Goal: Navigation & Orientation: Find specific page/section

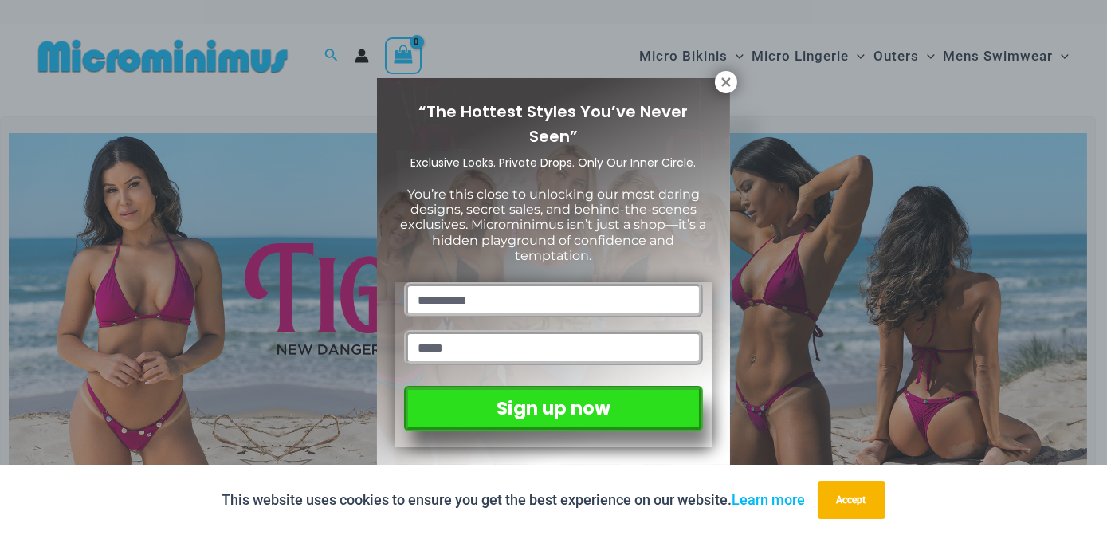
click at [808, 58] on div "“The Hottest Styles You’ve Never Seen” Exclusive Looks. Private Drops. Only Our…" at bounding box center [553, 267] width 1107 height 535
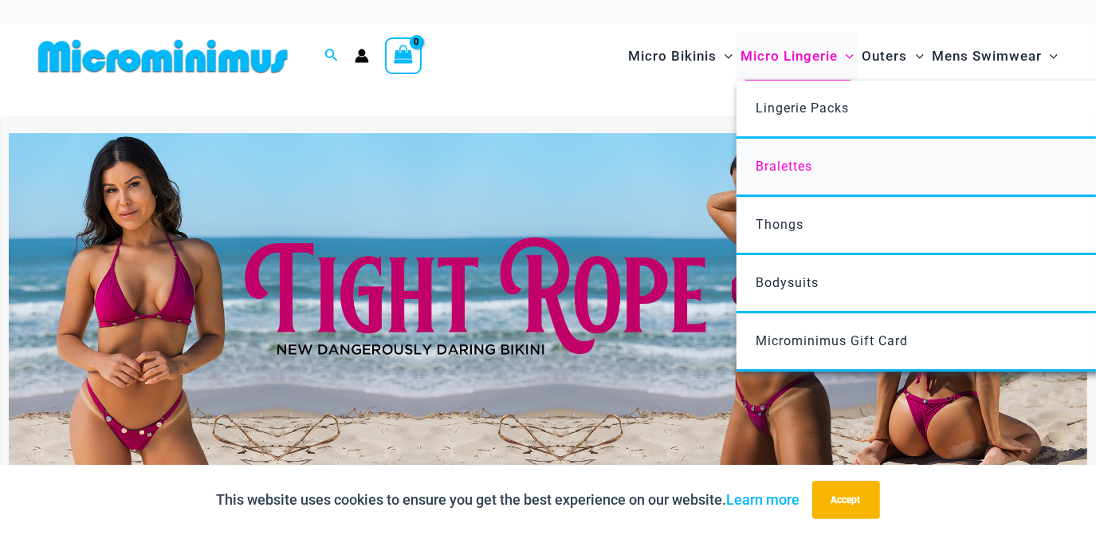
click at [795, 166] on span "Bralettes" at bounding box center [784, 166] width 57 height 15
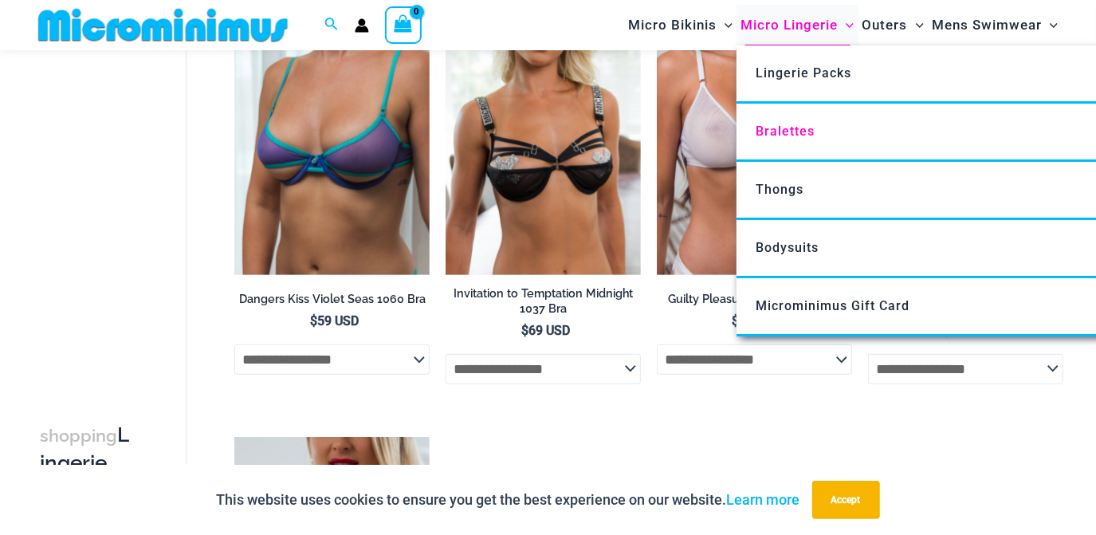
scroll to position [567, 0]
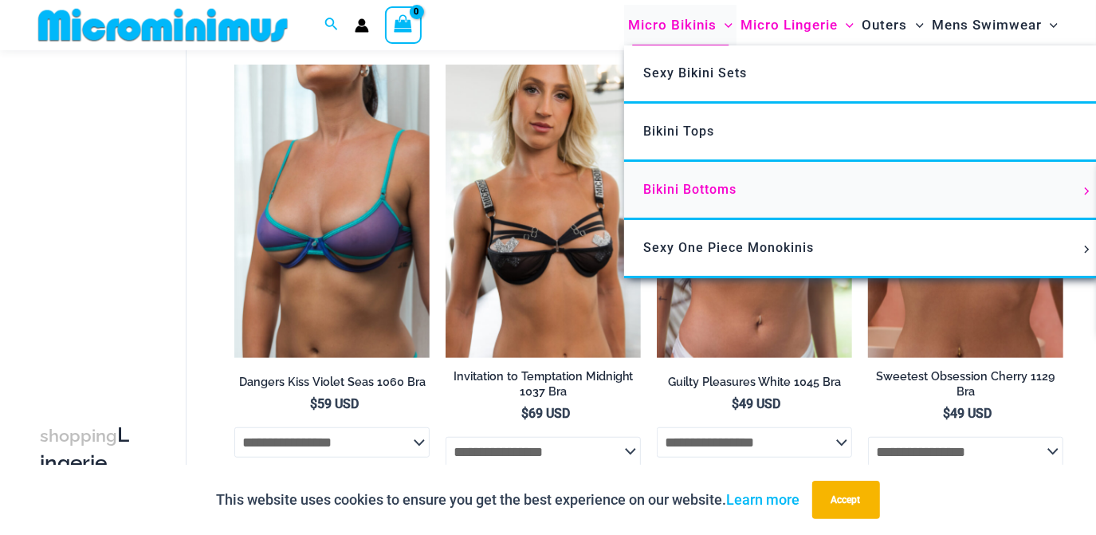
click at [693, 190] on span "Bikini Bottoms" at bounding box center [689, 189] width 93 height 15
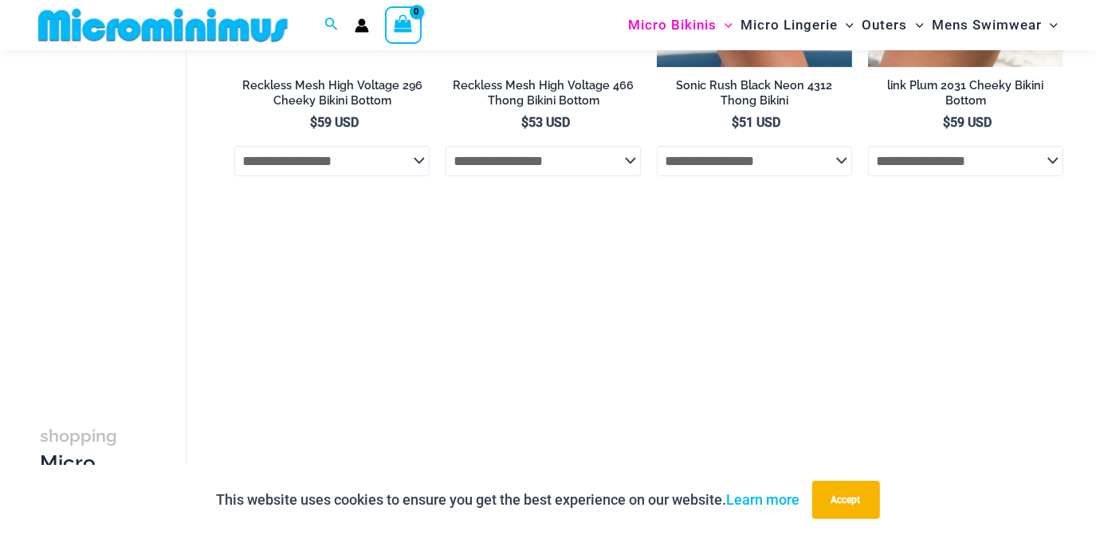
scroll to position [3837, 0]
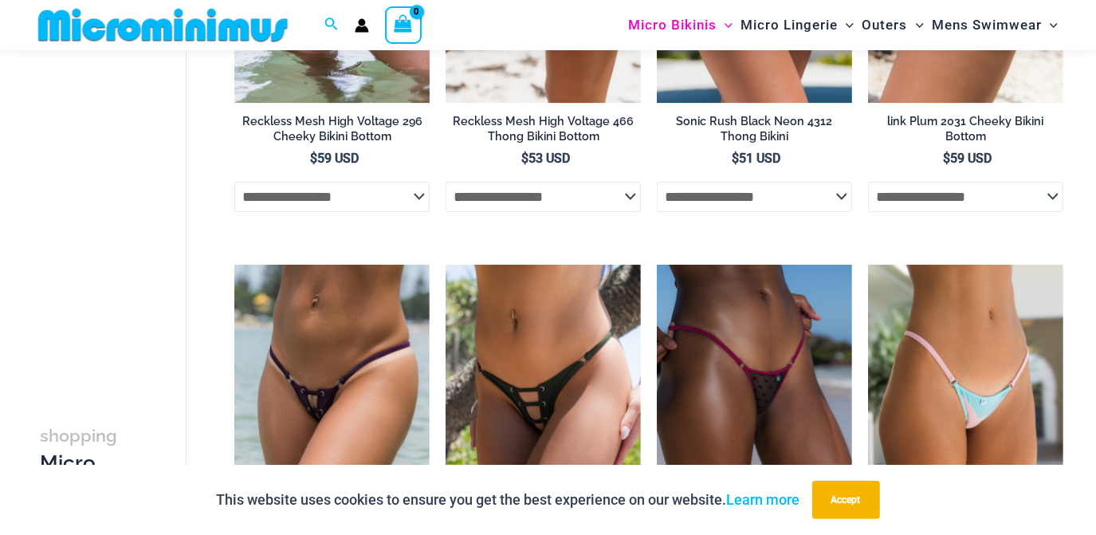
click at [196, 18] on img at bounding box center [163, 25] width 262 height 36
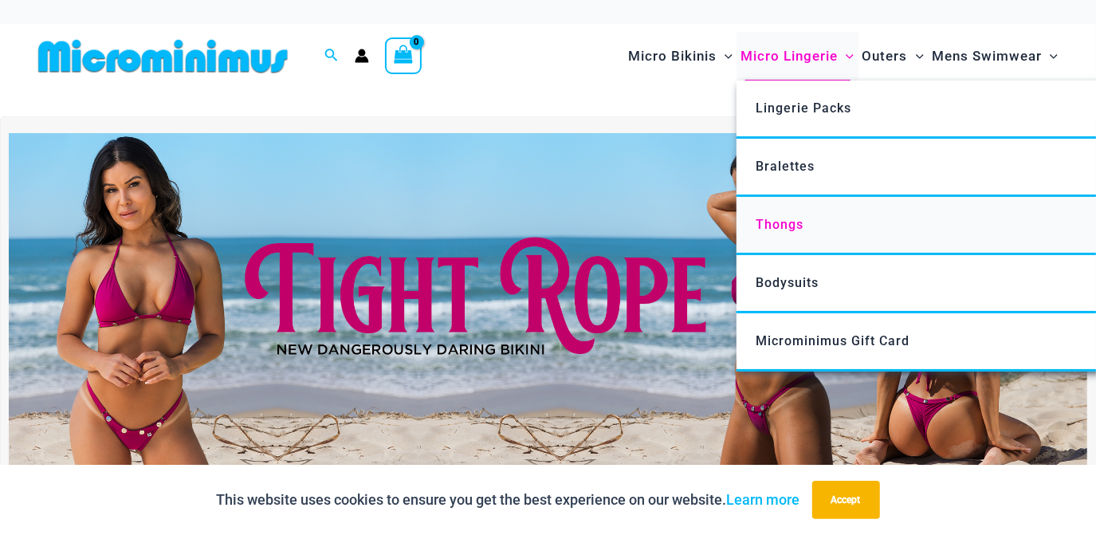
click at [782, 228] on span "Thongs" at bounding box center [780, 224] width 48 height 15
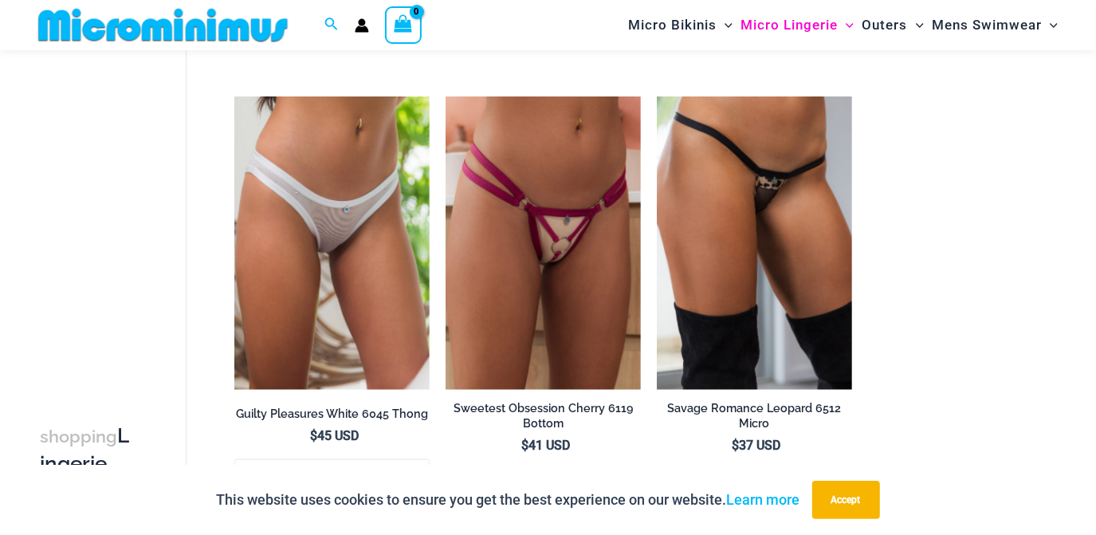
scroll to position [1507, 0]
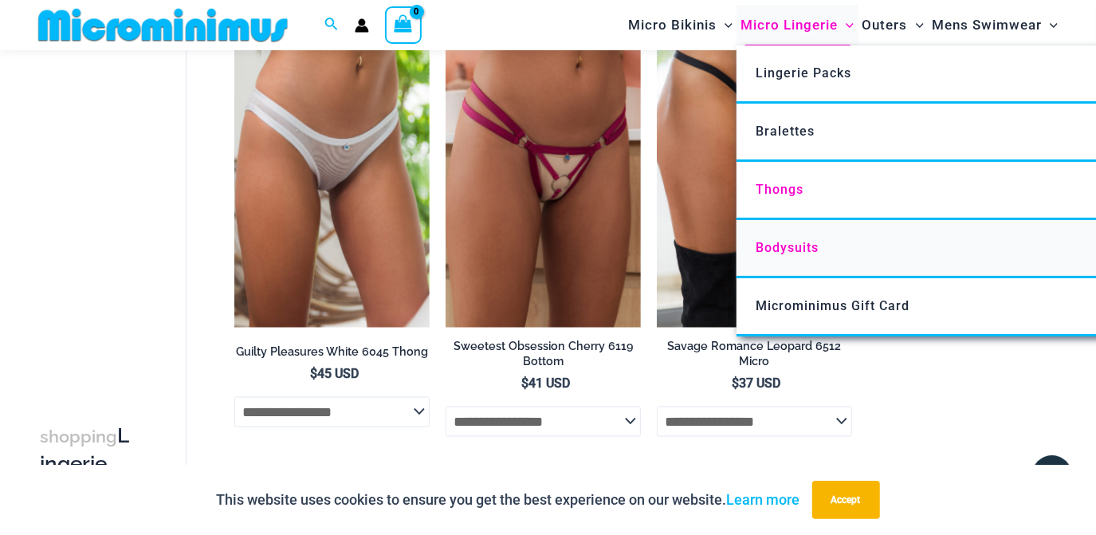
click at [776, 257] on link "Bodysuits" at bounding box center [974, 249] width 474 height 58
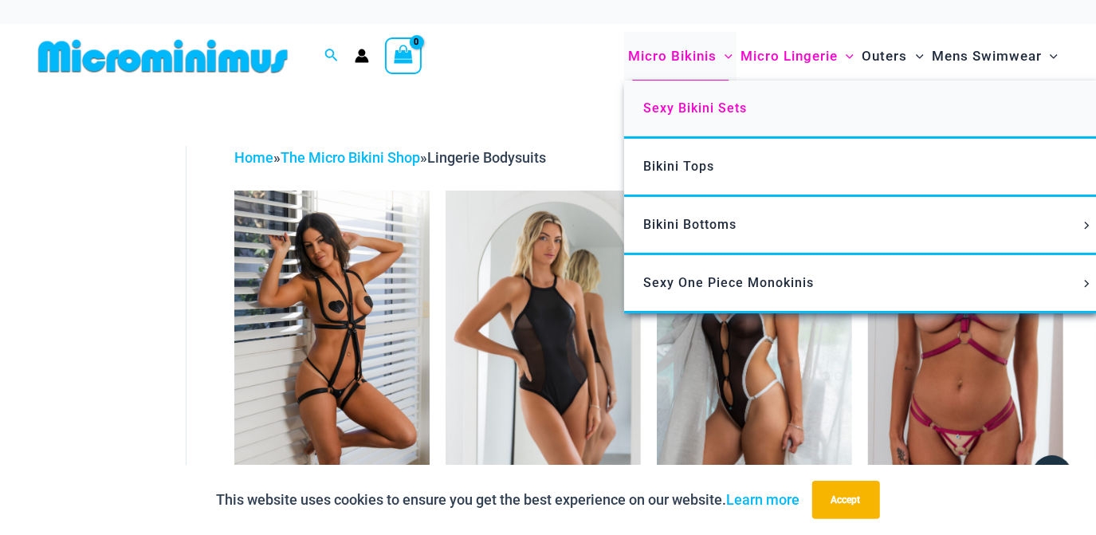
click at [680, 103] on span "Sexy Bikini Sets" at bounding box center [695, 107] width 104 height 15
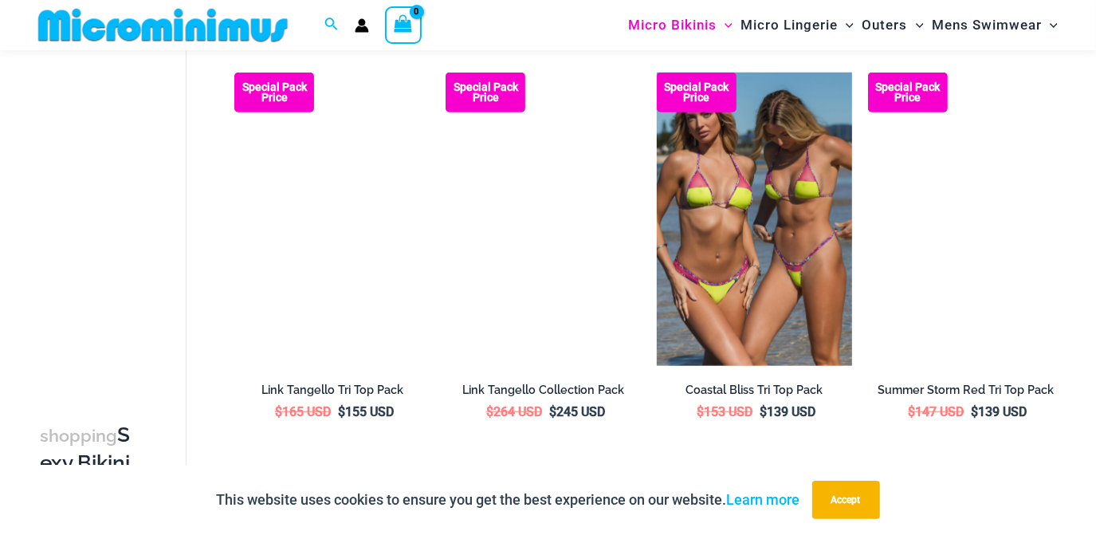
scroll to position [1003, 0]
